Goal: Information Seeking & Learning: Learn about a topic

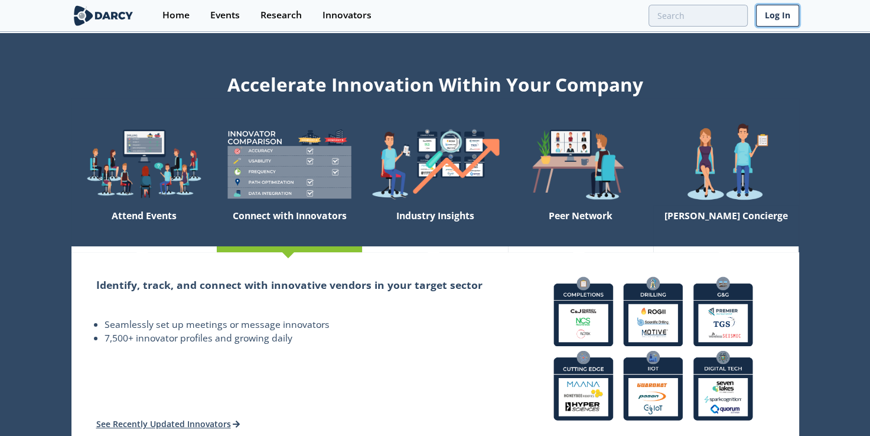
click at [777, 13] on link "Log In" at bounding box center [777, 16] width 43 height 22
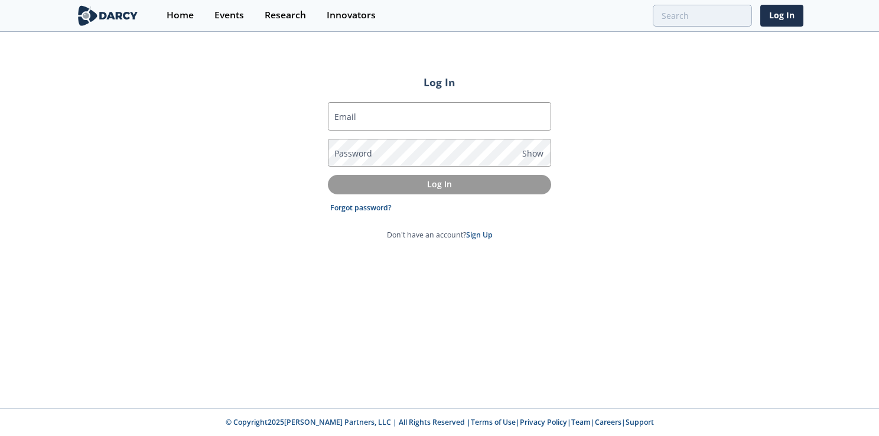
type input "[PERSON_NAME][EMAIL_ADDRESS][DOMAIN_NAME]"
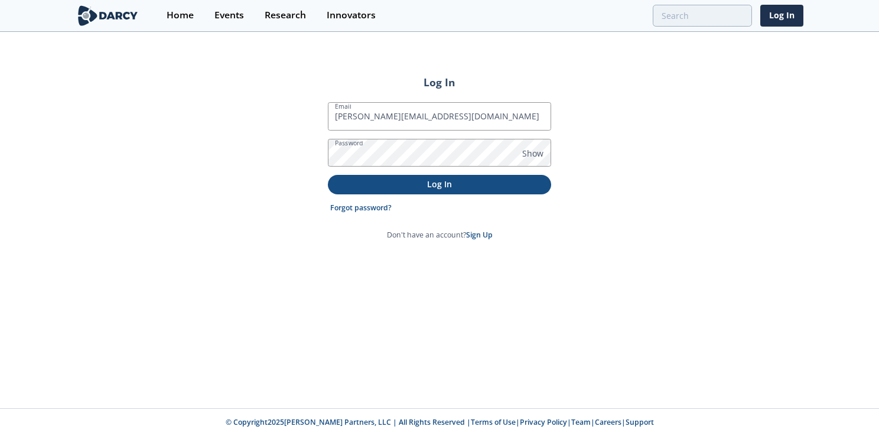
click at [442, 187] on p "Log In" at bounding box center [439, 184] width 207 height 12
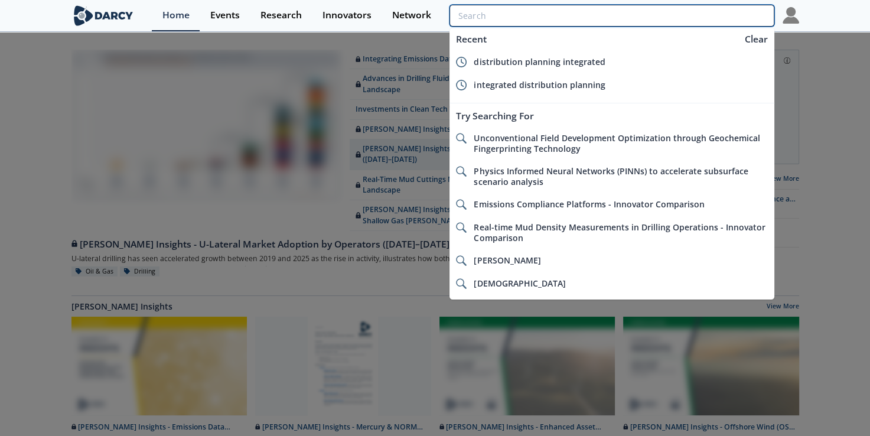
click at [694, 24] on input "search" at bounding box center [611, 16] width 324 height 22
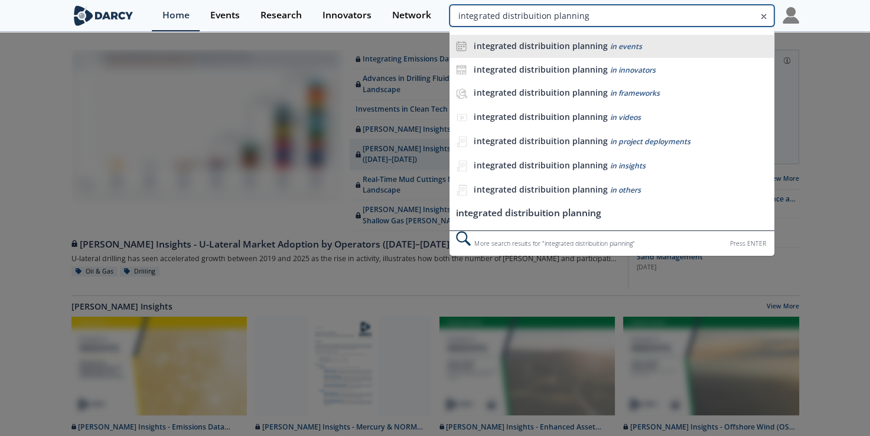
type input "integrated distribuition planning"
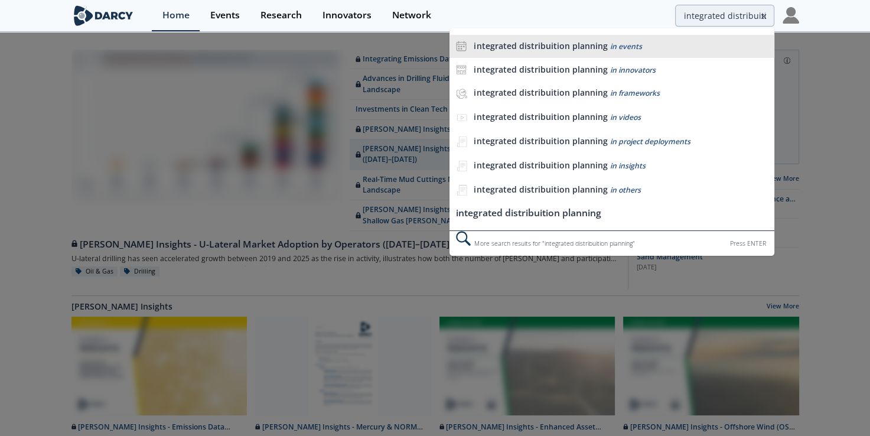
click at [560, 44] on b "integrated distribuition planning" at bounding box center [540, 45] width 133 height 11
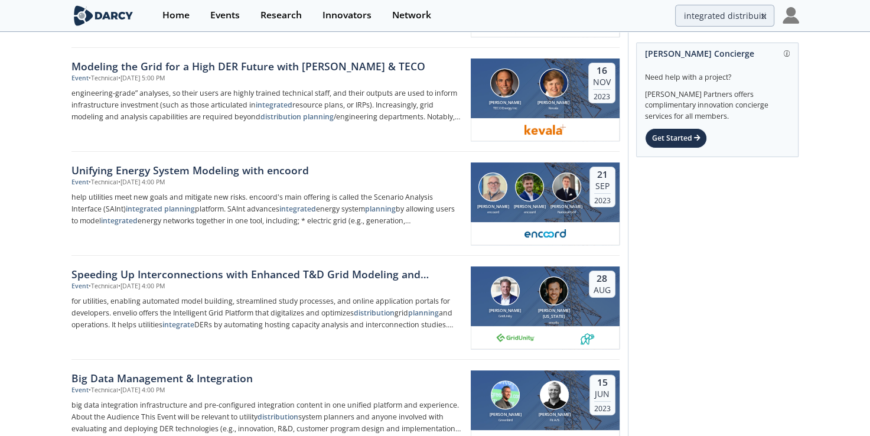
scroll to position [229, 0]
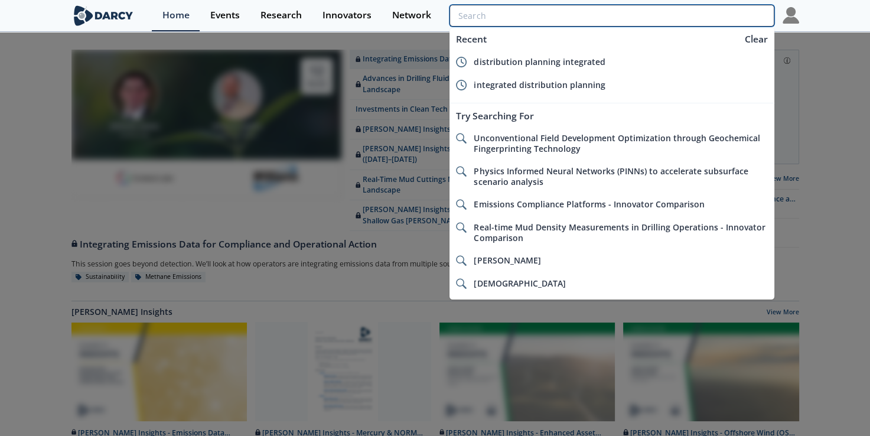
click at [714, 21] on input "search" at bounding box center [611, 16] width 324 height 22
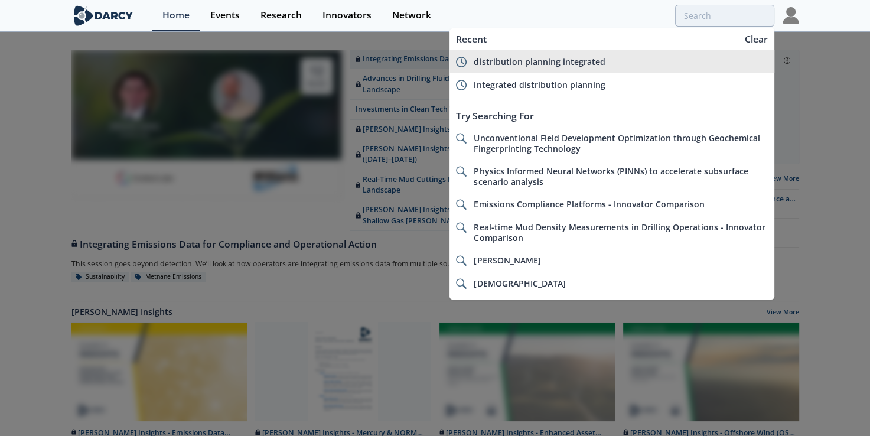
click at [562, 67] on li "distribution planning integrated" at bounding box center [611, 61] width 324 height 23
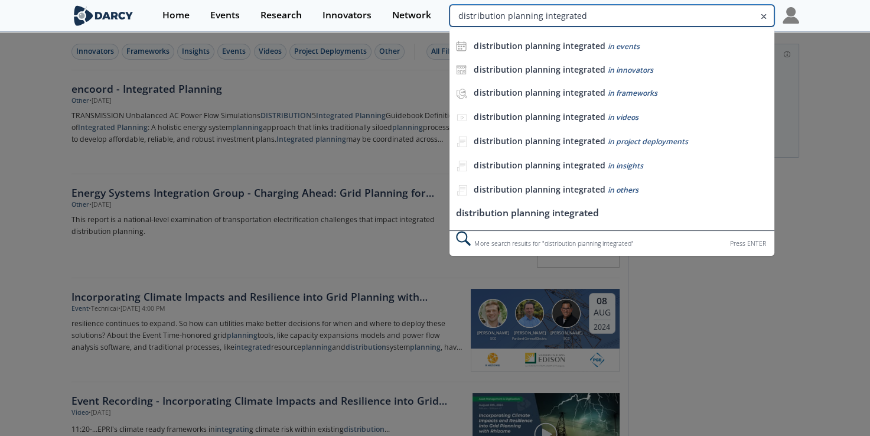
click at [688, 15] on input "distribution planning integrated" at bounding box center [611, 16] width 324 height 22
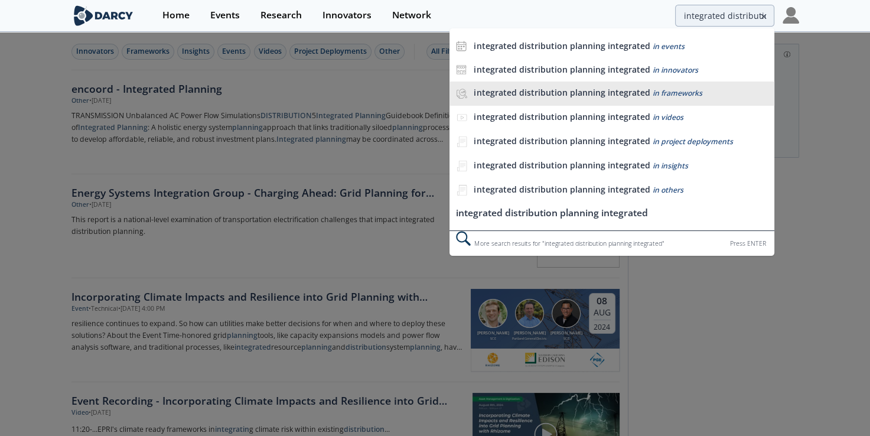
click at [694, 94] on span "in frameworks" at bounding box center [677, 93] width 50 height 10
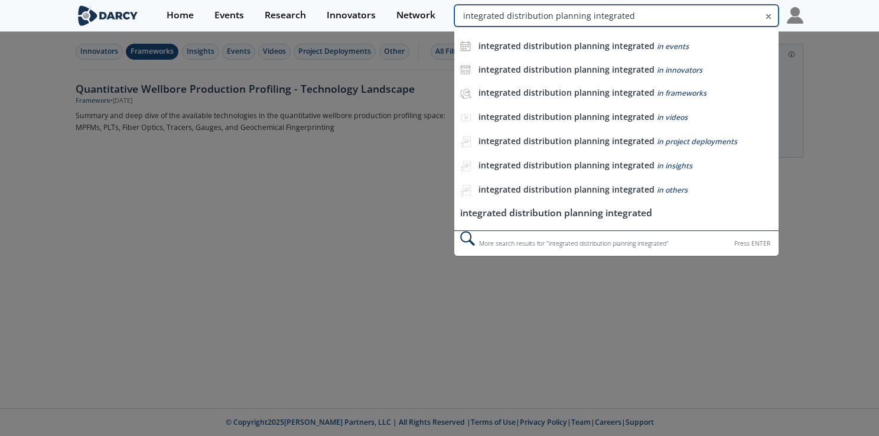
click at [714, 18] on input "integrated distribution planning integrated" at bounding box center [616, 16] width 324 height 22
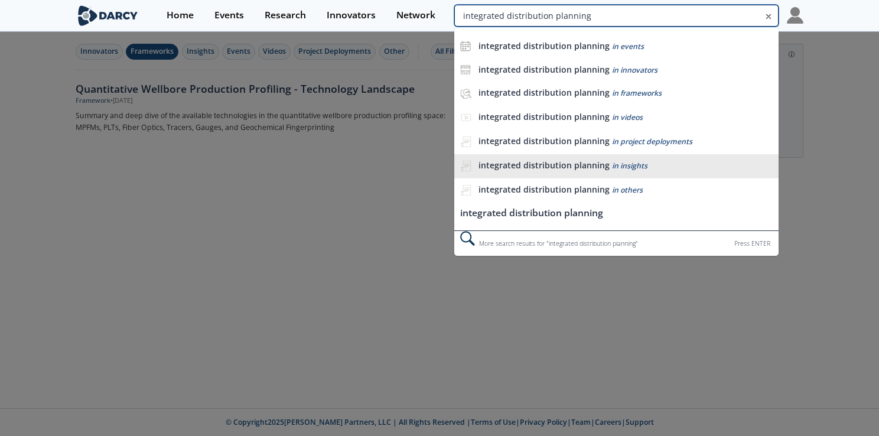
type input "integrated distribution planning"
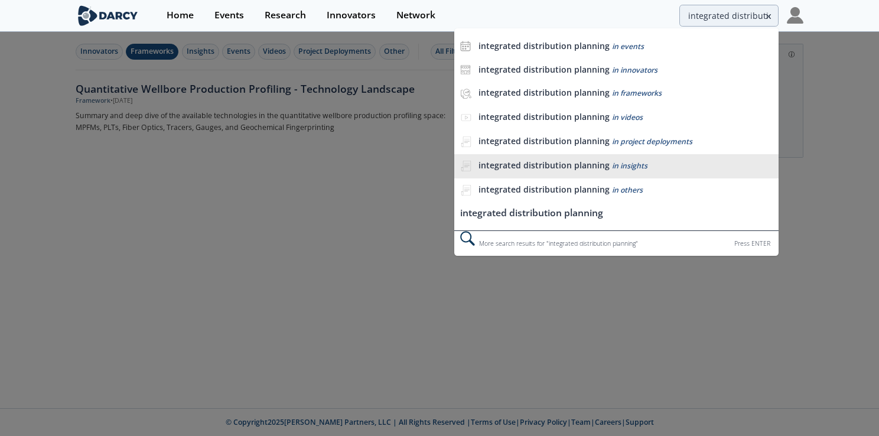
click at [689, 163] on div "integrated distribution planning in insights" at bounding box center [625, 165] width 294 height 11
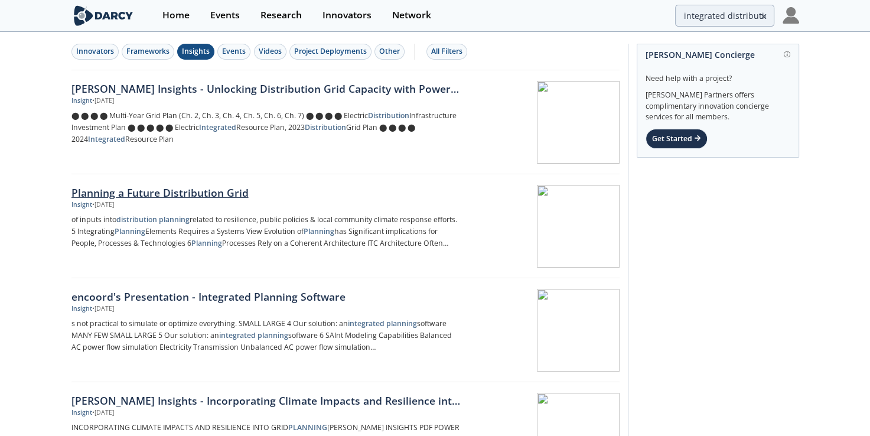
click at [521, 223] on div at bounding box center [545, 226] width 149 height 83
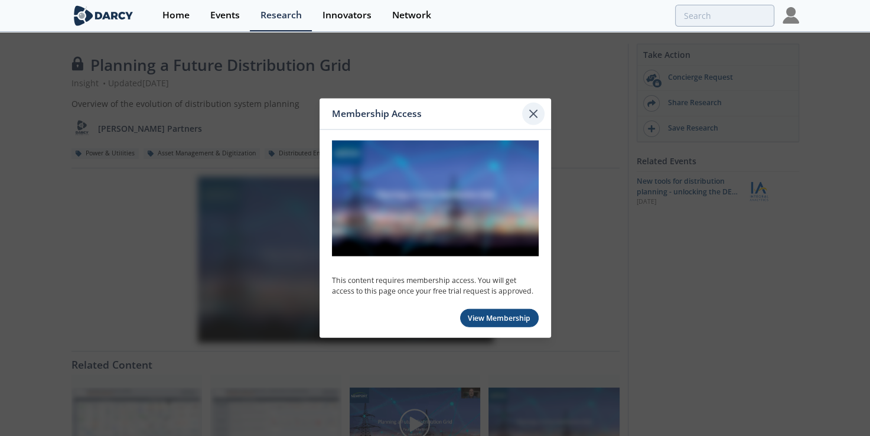
click at [533, 119] on icon at bounding box center [533, 114] width 14 height 14
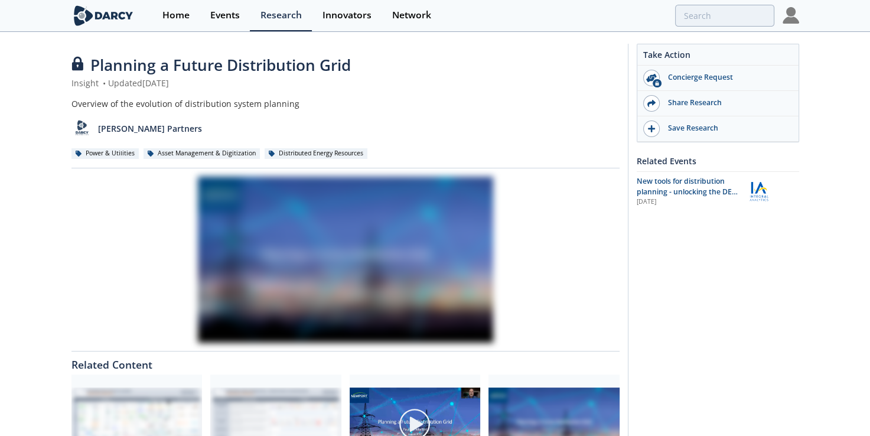
type input "integrated distribution planning"
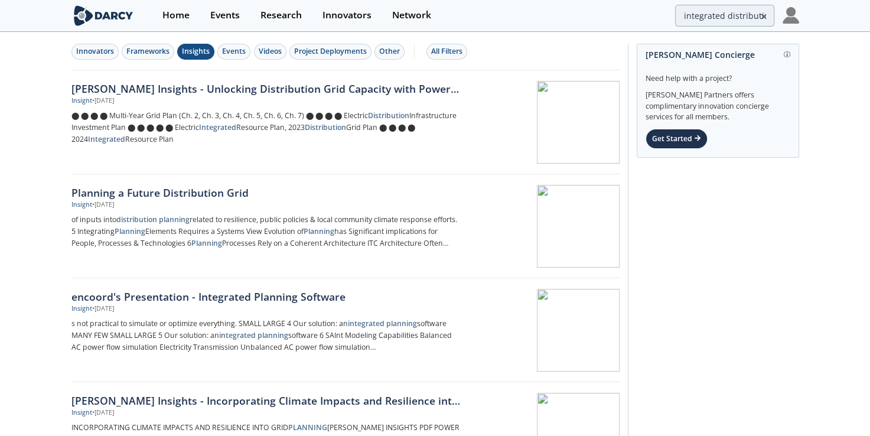
drag, startPoint x: 874, startPoint y: 68, endPoint x: 852, endPoint y: 53, distance: 26.4
drag, startPoint x: 874, startPoint y: 66, endPoint x: 668, endPoint y: 334, distance: 338.1
